Goal: Transaction & Acquisition: Purchase product/service

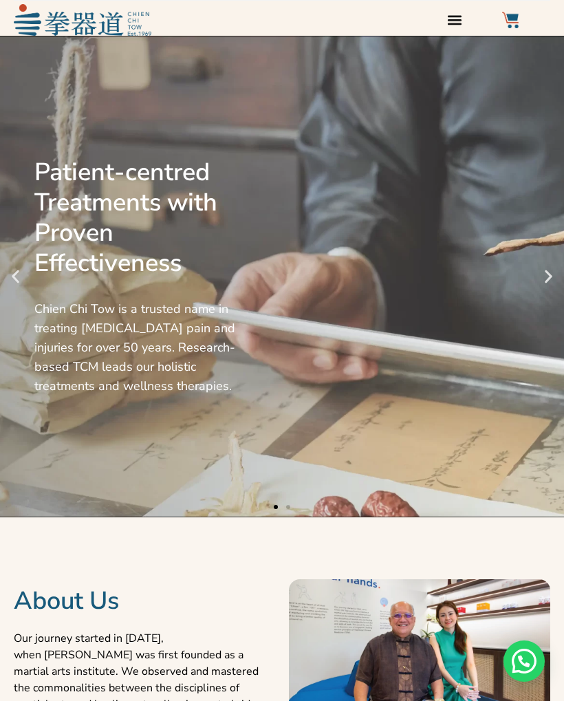
click at [453, 21] on icon "Menu Toggle" at bounding box center [454, 20] width 14 height 10
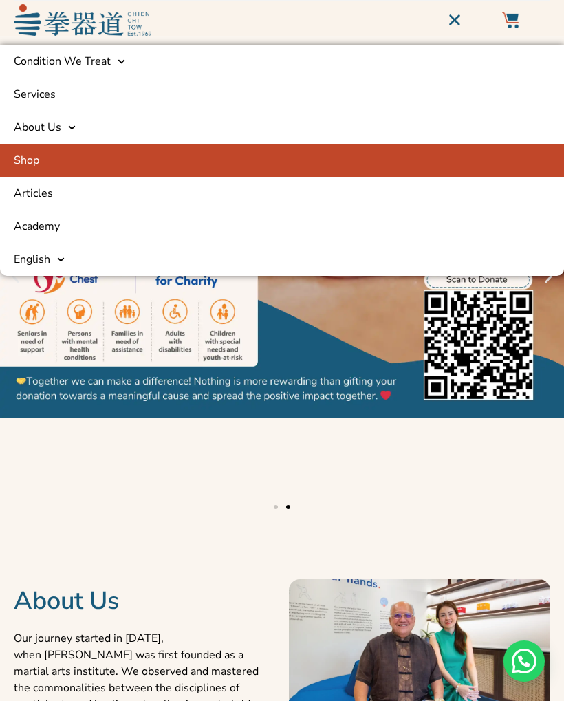
click at [28, 163] on link "Shop" at bounding box center [282, 160] width 564 height 33
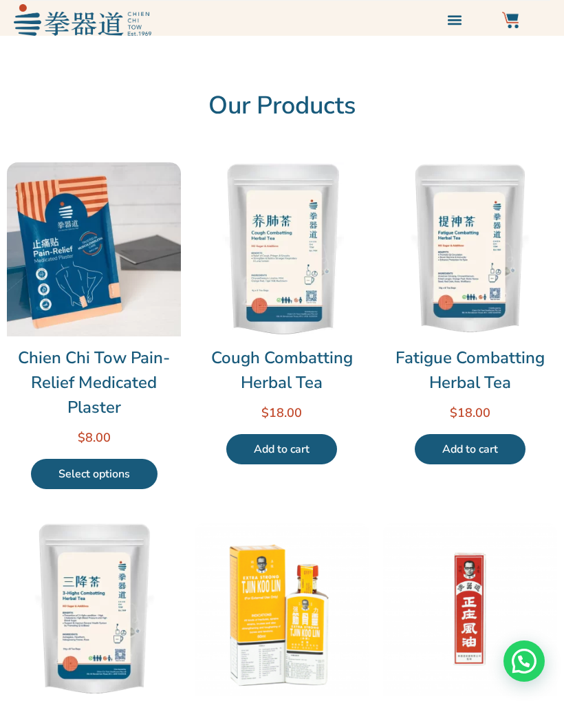
click at [93, 468] on link "Select options" at bounding box center [94, 474] width 127 height 30
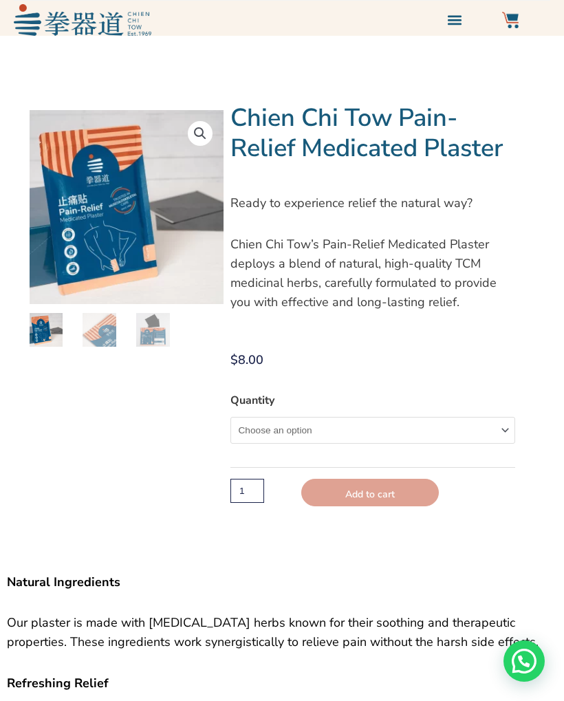
click at [256, 426] on select "Choose an option Single" at bounding box center [372, 430] width 285 height 27
select select "Single"
click at [248, 492] on input "1" at bounding box center [247, 493] width 34 height 24
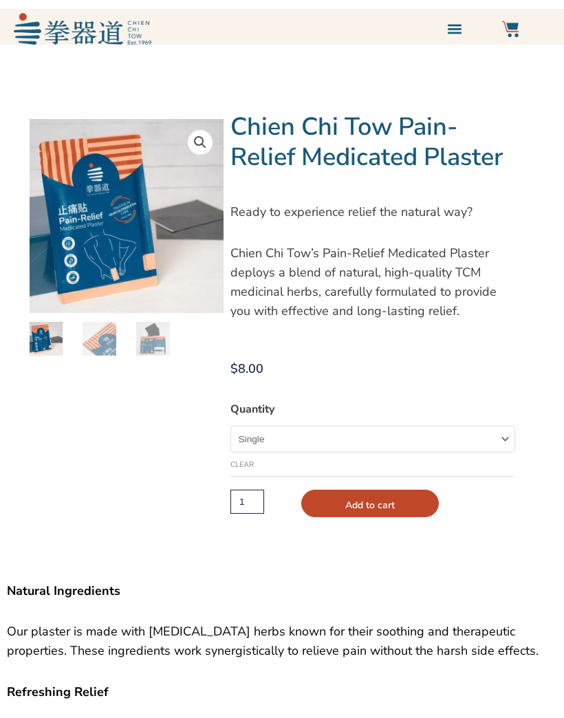
scroll to position [50, 0]
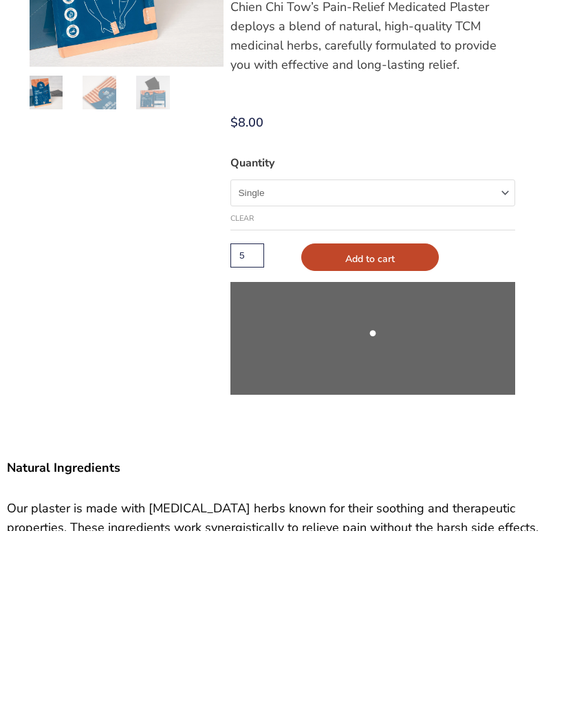
type input "5"
click at [370, 431] on button "Add to cart" at bounding box center [370, 445] width 138 height 28
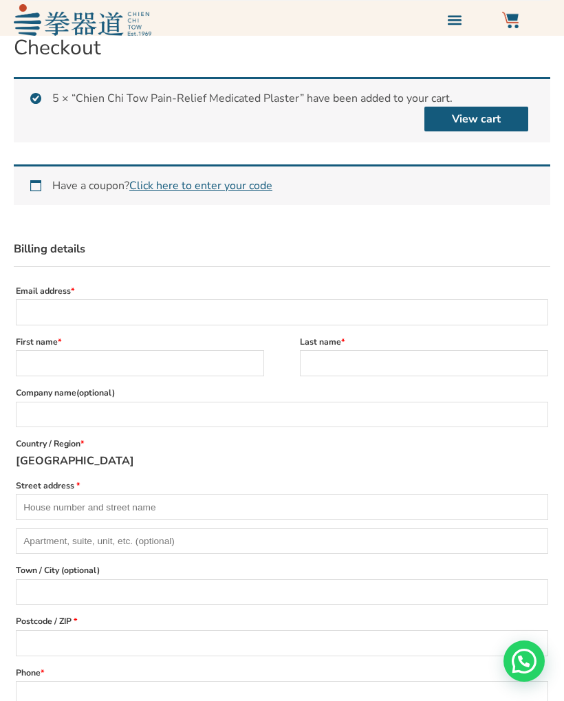
click at [466, 119] on link "View cart" at bounding box center [476, 119] width 104 height 25
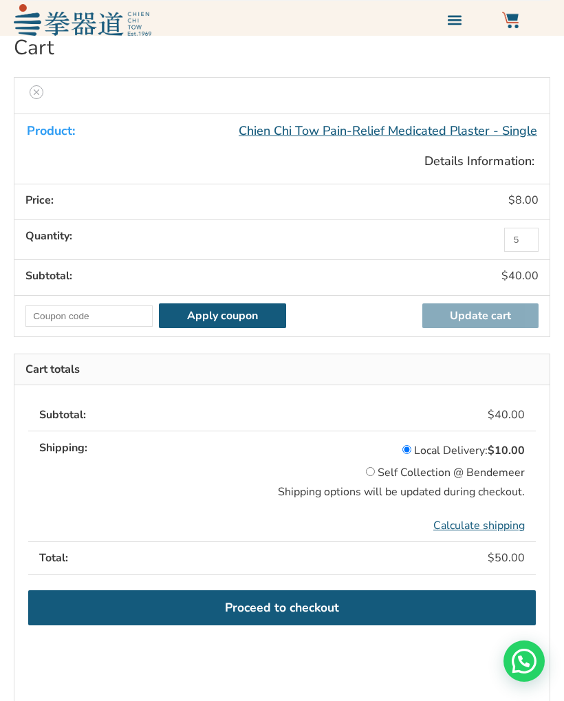
click at [368, 470] on input "Self Collection @ Bendemeer" at bounding box center [370, 471] width 9 height 9
radio input "true"
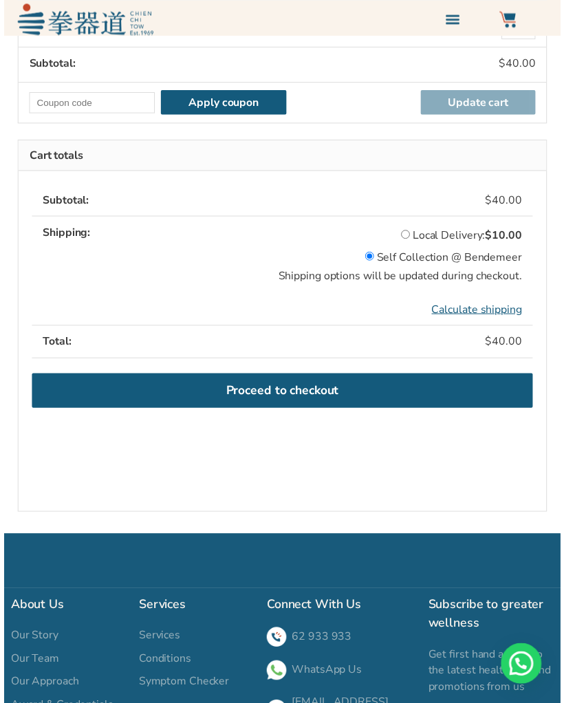
scroll to position [189, 0]
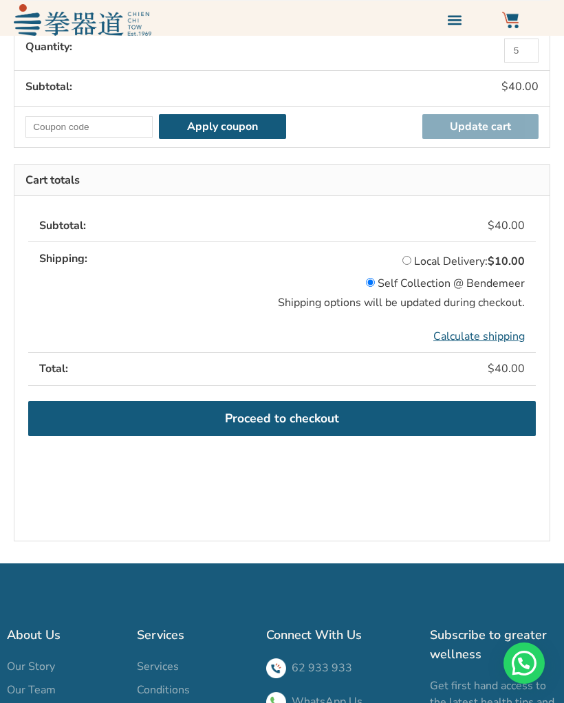
click at [271, 418] on link "Proceed to checkout" at bounding box center [282, 419] width 508 height 36
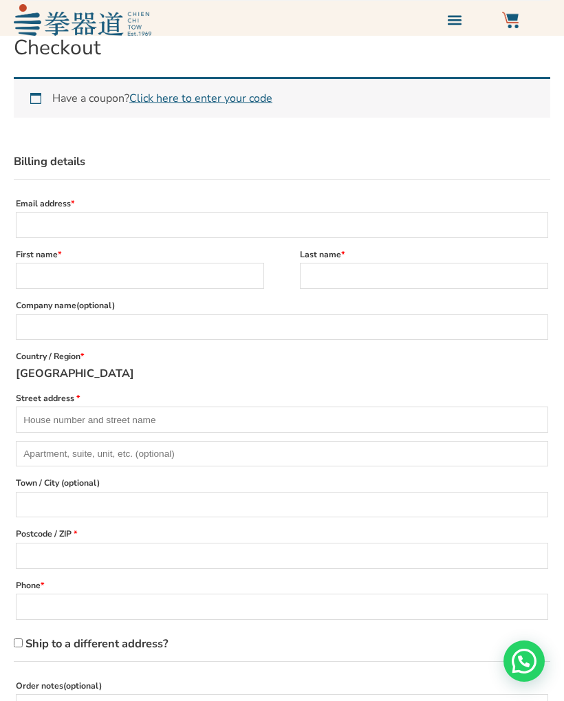
click at [54, 223] on input "Email address *" at bounding box center [282, 225] width 532 height 26
type input "[EMAIL_ADDRESS][DOMAIN_NAME]"
click at [44, 272] on input "First name *" at bounding box center [140, 276] width 248 height 26
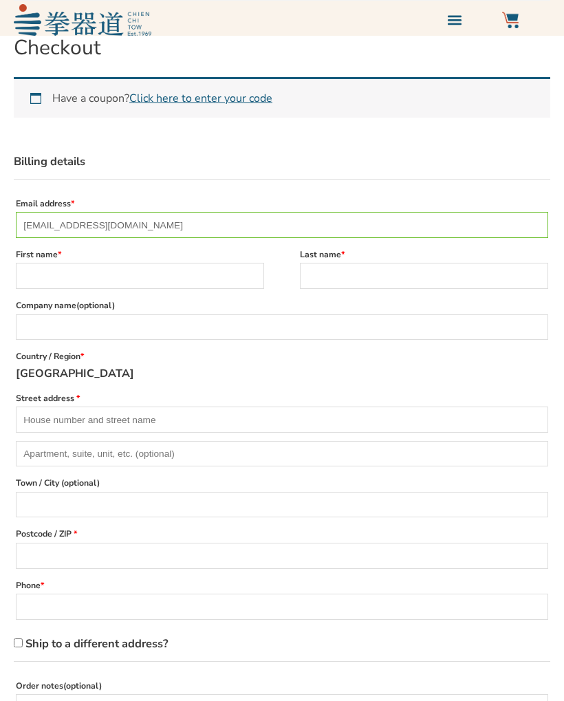
type input "y"
type input "Yuen Chin"
click at [471, 274] on input "Last name *" at bounding box center [424, 276] width 248 height 26
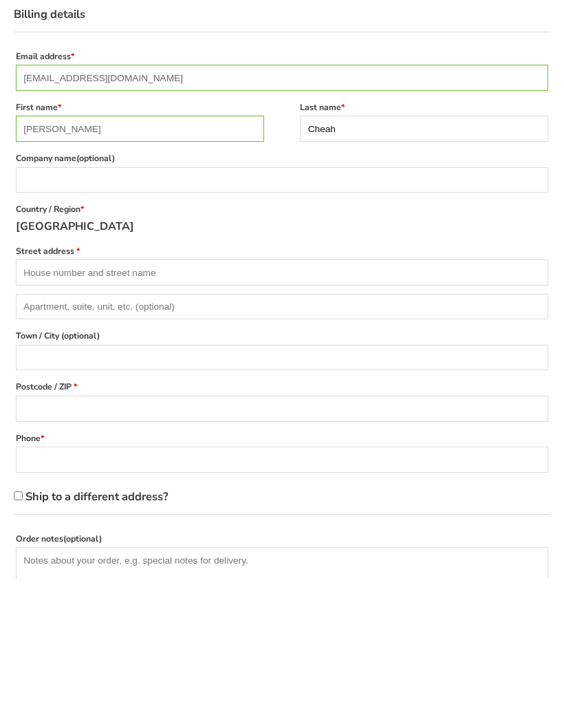
type input "Cheah"
click at [33, 407] on input "Street address *" at bounding box center [282, 420] width 532 height 26
type input "[STREET_ADDRESS]"
click at [38, 543] on input "Postcode / ZIP *" at bounding box center [282, 556] width 532 height 26
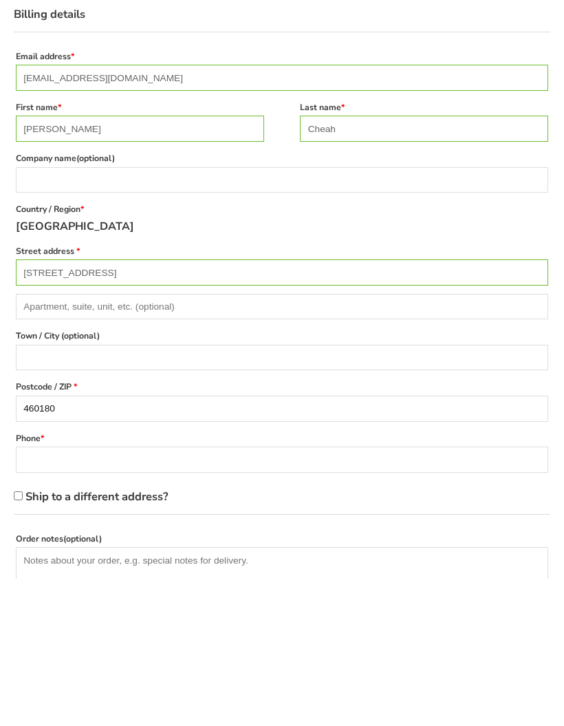
type input "460180"
click at [35, 594] on input "Phone *" at bounding box center [282, 607] width 532 height 26
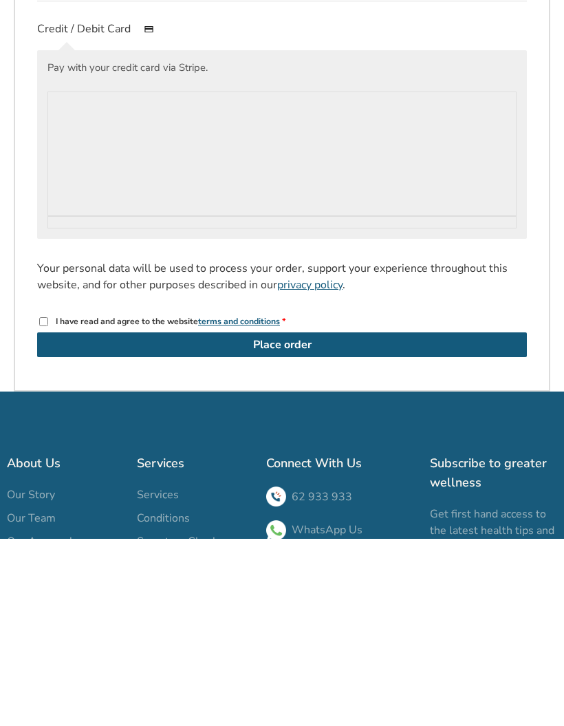
scroll to position [872, 0]
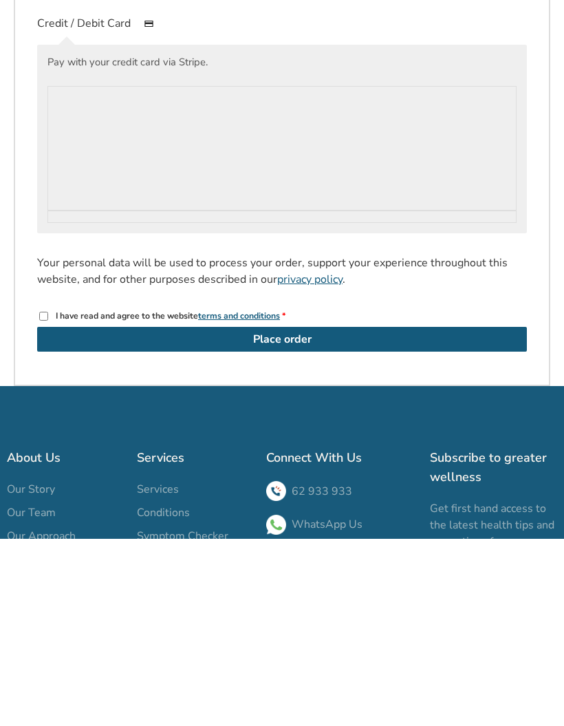
type input "86689277"
click at [42, 499] on input "I have read and agree to the website terms and conditions *" at bounding box center [43, 503] width 9 height 9
checkbox input "true"
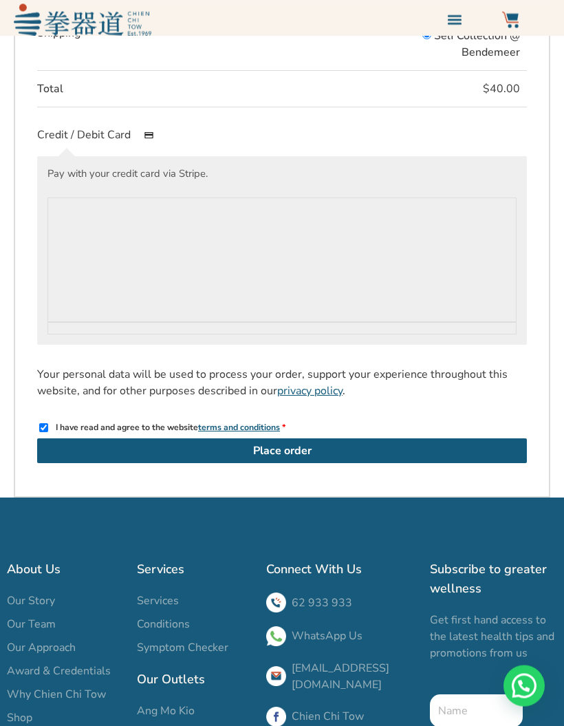
scroll to position [949, 0]
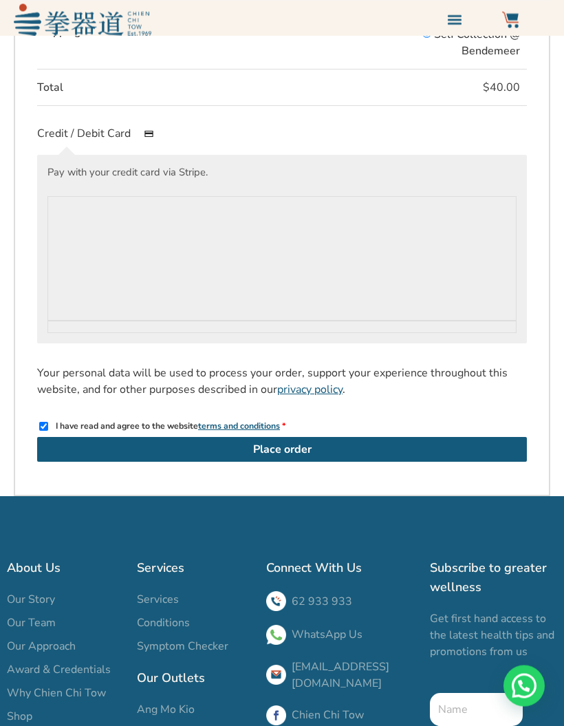
click at [68, 142] on label "Credit / Debit Card" at bounding box center [99, 134] width 124 height 15
click at [0, 0] on input "Credit / Debit Card" at bounding box center [0, 0] width 0 height 0
click at [155, 142] on img "Checkout" at bounding box center [148, 133] width 25 height 17
click at [0, 0] on input "Credit / Debit Card" at bounding box center [0, 0] width 0 height 0
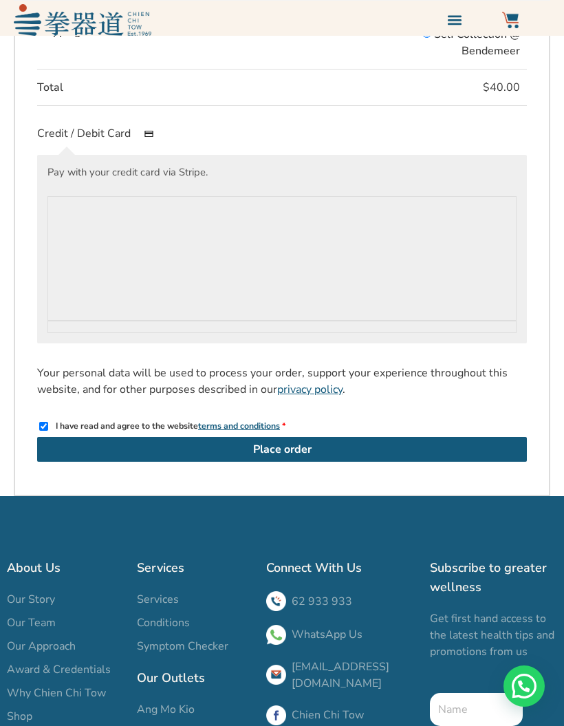
scroll to position [949, 0]
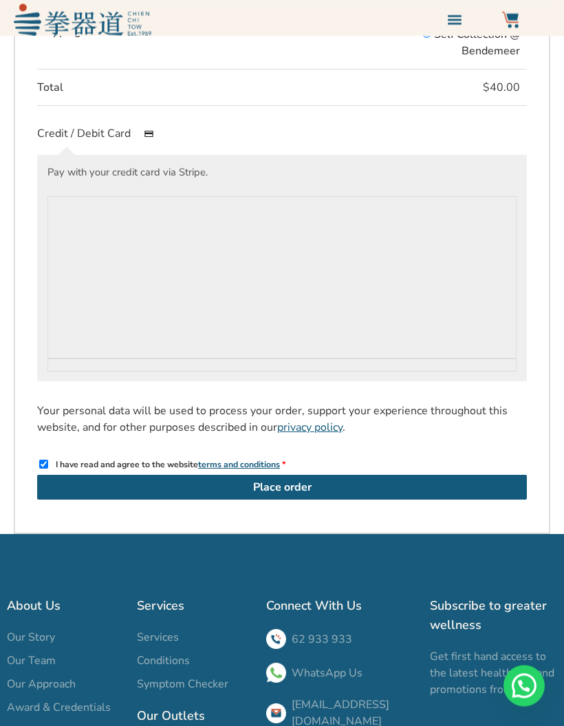
click at [144, 500] on button "Place order" at bounding box center [282, 487] width 490 height 25
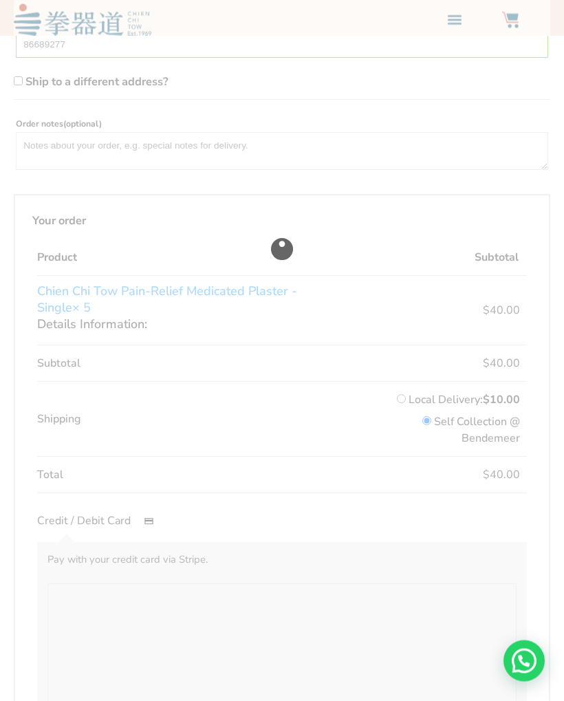
scroll to position [550, 0]
